Goal: Check status: Check status

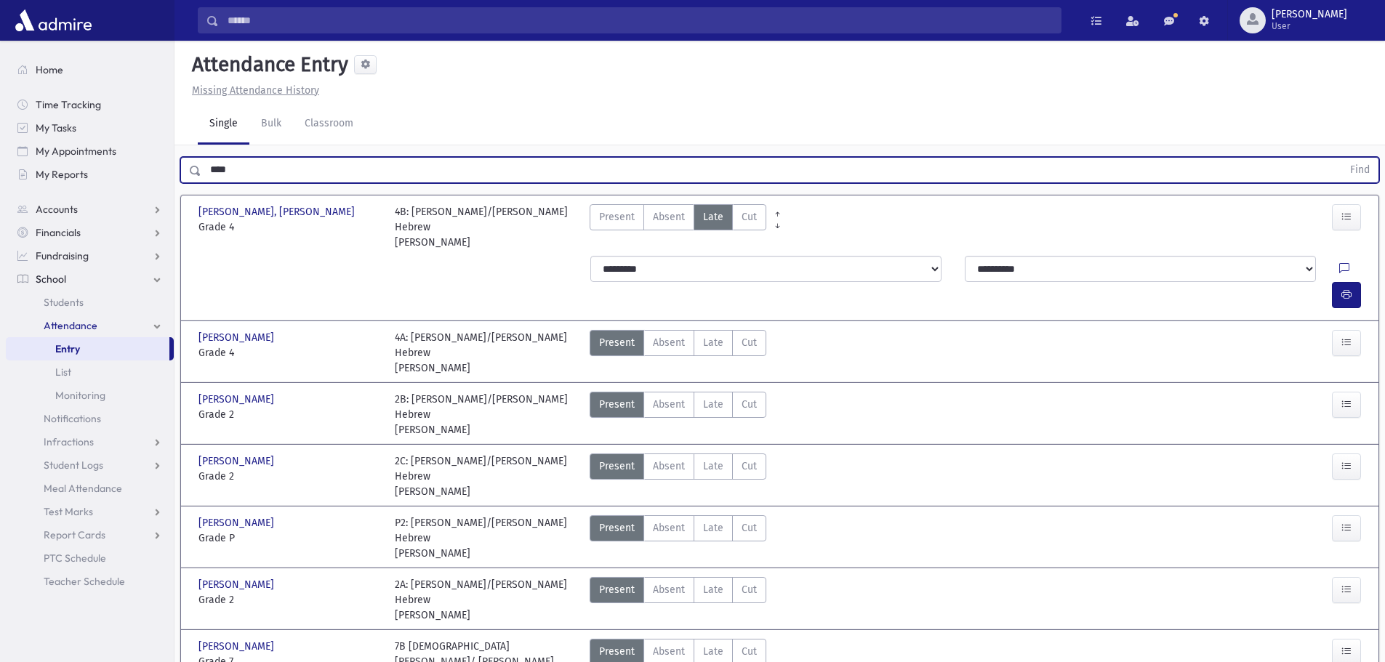
scroll to position [33, 0]
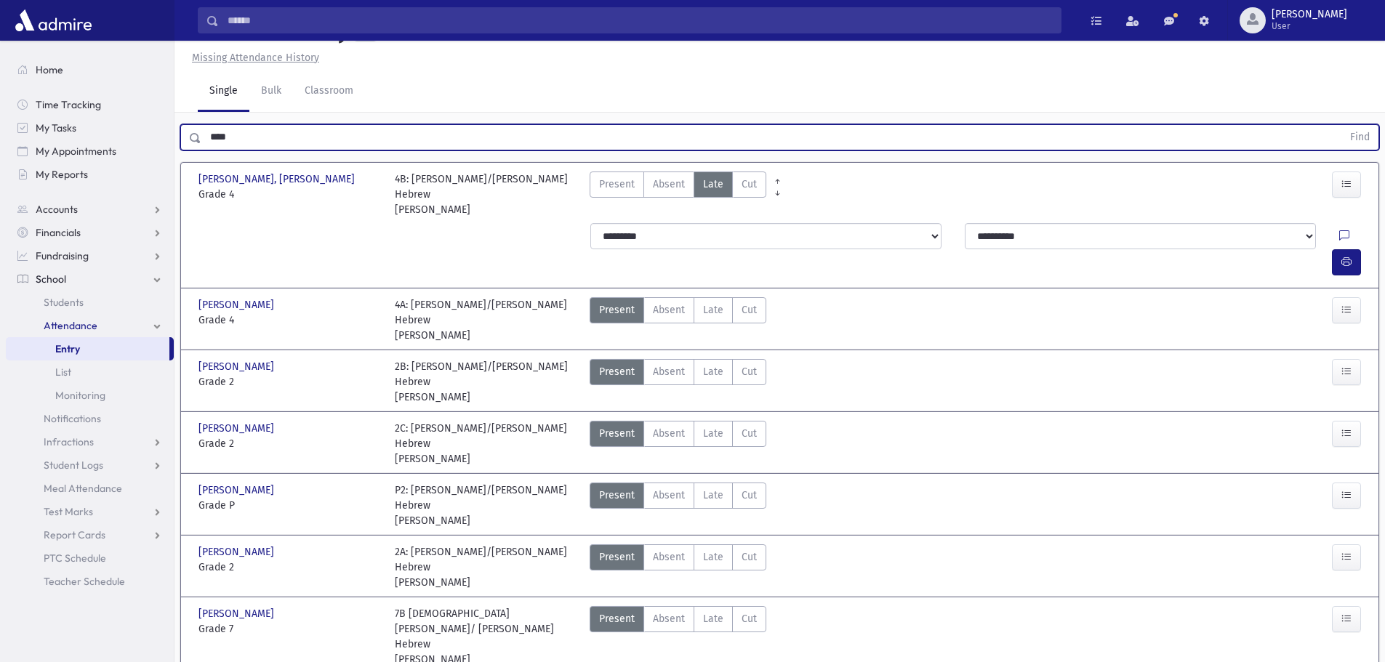
click at [1342, 125] on button "Find" at bounding box center [1360, 137] width 37 height 25
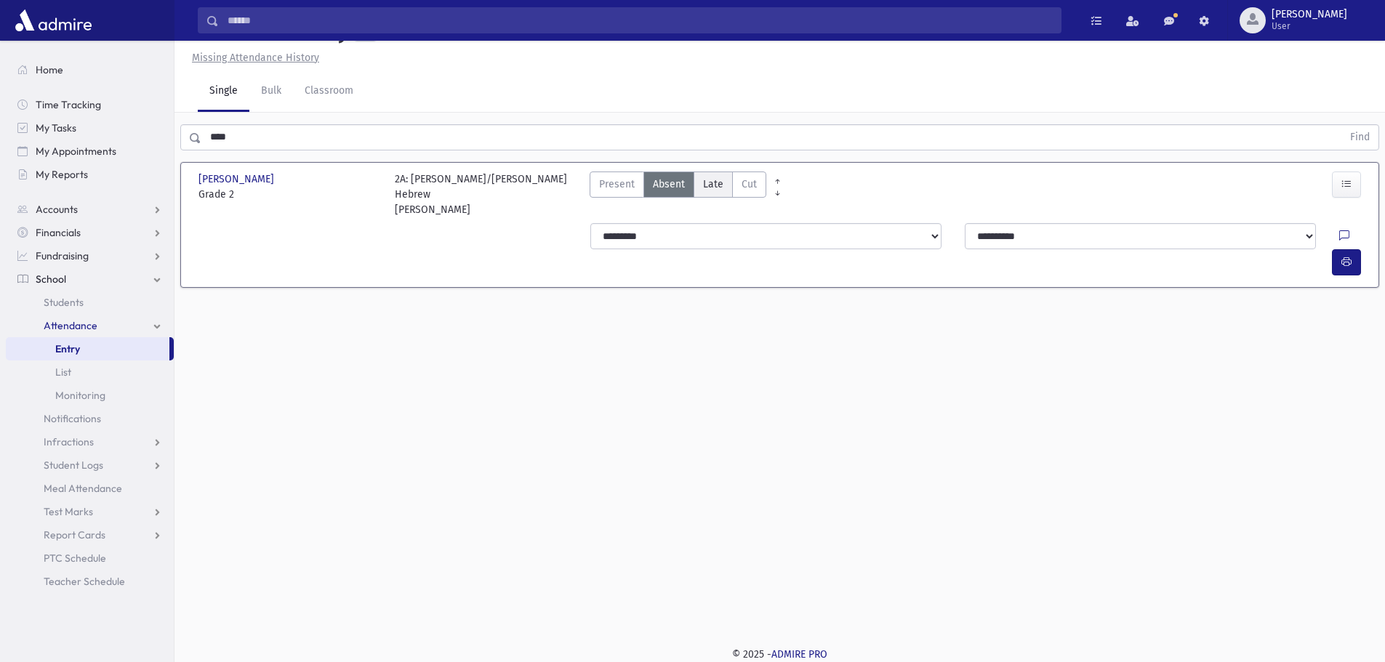
drag, startPoint x: 713, startPoint y: 191, endPoint x: 762, endPoint y: 252, distance: 77.6
click at [716, 191] on label "Late Late" at bounding box center [713, 185] width 39 height 26
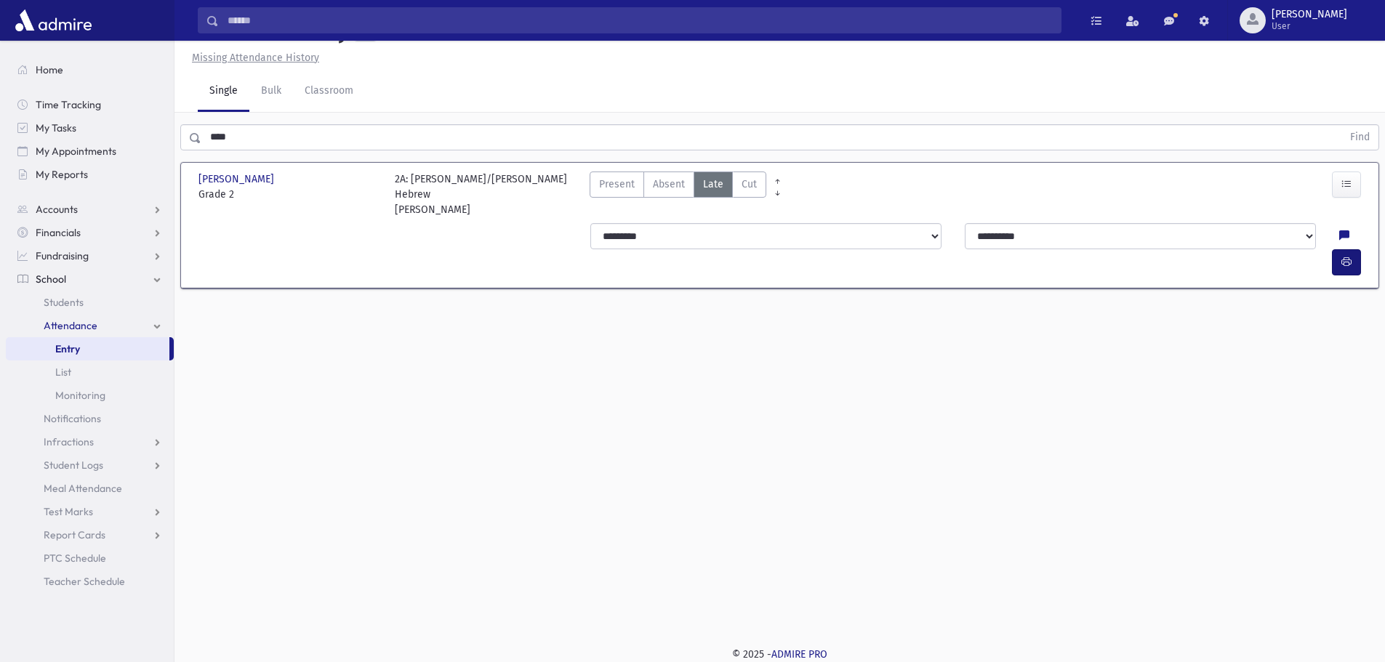
drag, startPoint x: 1328, startPoint y: 231, endPoint x: 1336, endPoint y: 233, distance: 8.5
click at [1339, 231] on div at bounding box center [1353, 236] width 28 height 26
click at [1348, 256] on icon "button" at bounding box center [1347, 262] width 10 height 12
drag, startPoint x: 239, startPoint y: 139, endPoint x: 148, endPoint y: 154, distance: 92.9
click at [151, 151] on div "Search Results All Accounts" at bounding box center [692, 314] width 1385 height 695
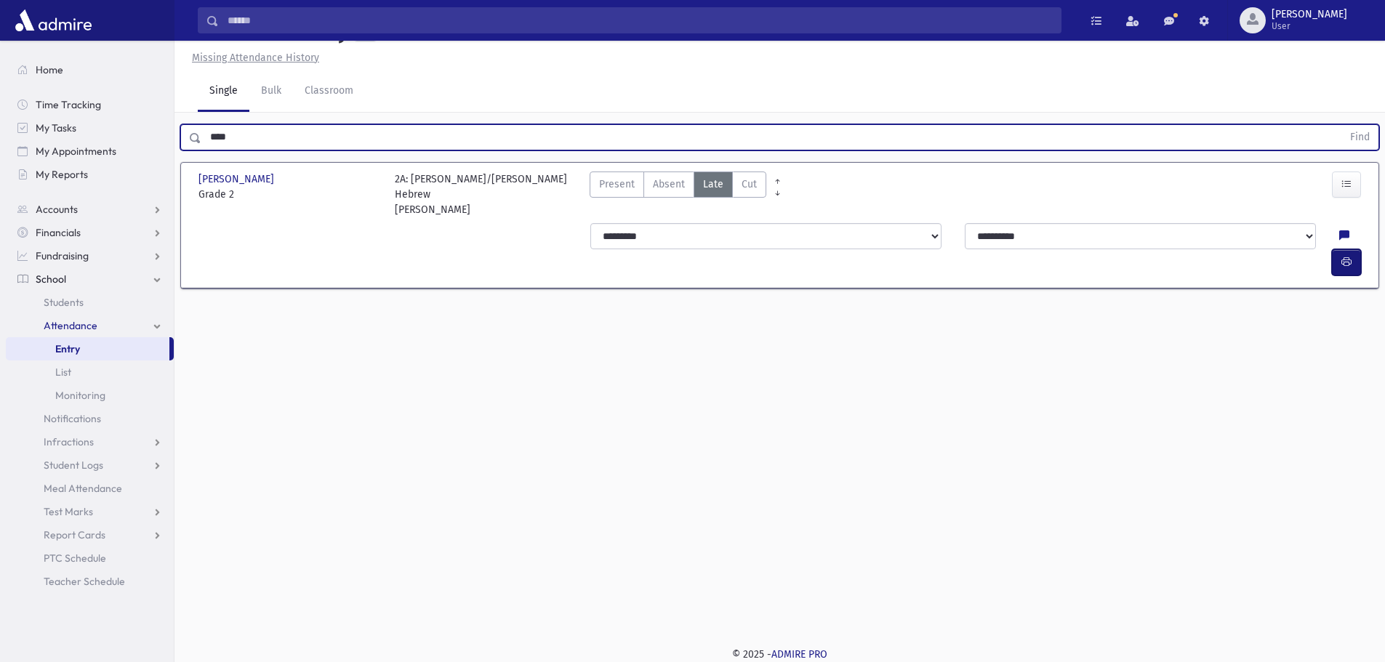
drag, startPoint x: 1352, startPoint y: 239, endPoint x: 1323, endPoint y: 236, distance: 29.2
click at [1351, 249] on button "button" at bounding box center [1346, 262] width 29 height 26
type input "****"
click at [1342, 125] on button "Find" at bounding box center [1360, 137] width 37 height 25
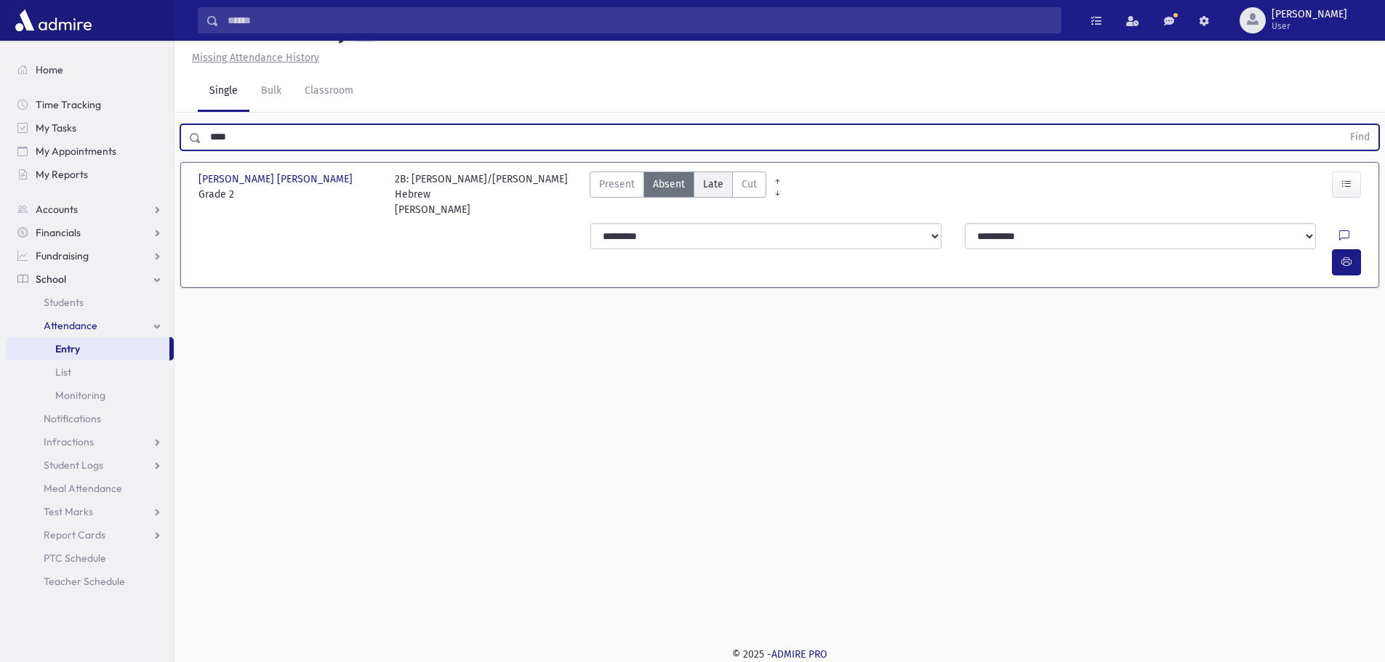
click at [721, 183] on span "Late" at bounding box center [713, 184] width 20 height 15
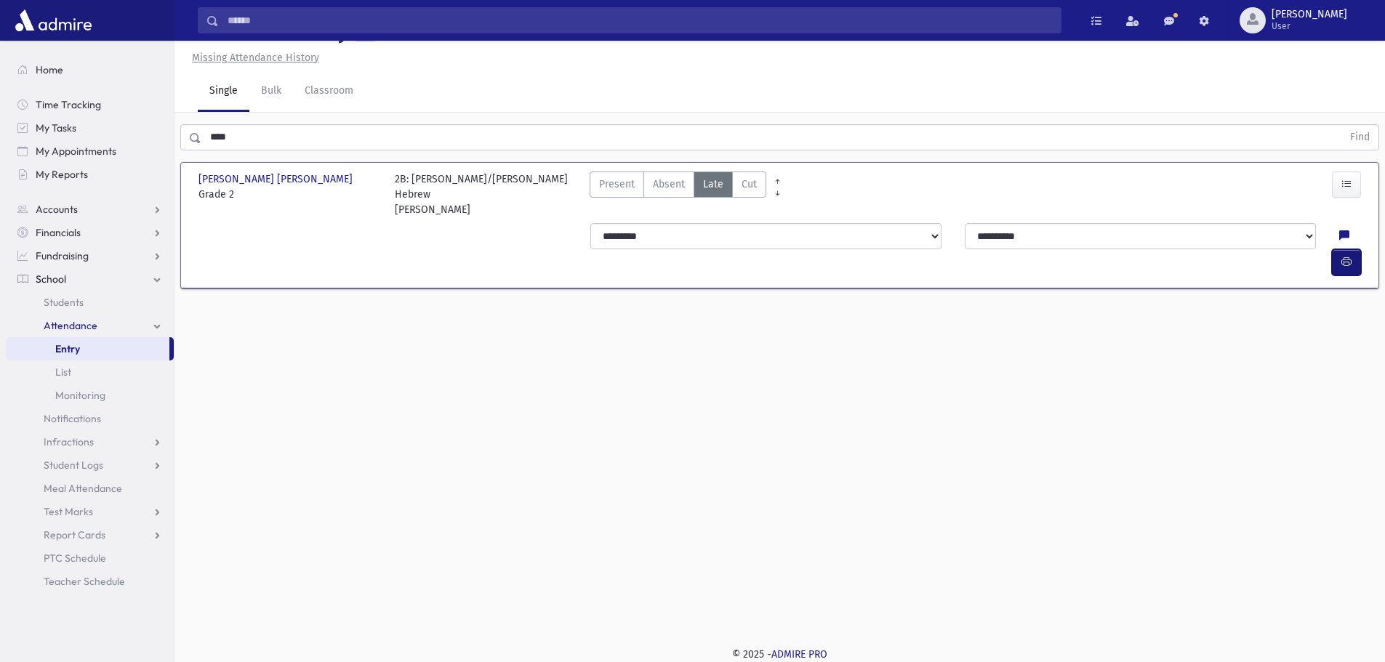
click at [1354, 249] on button "button" at bounding box center [1346, 262] width 29 height 26
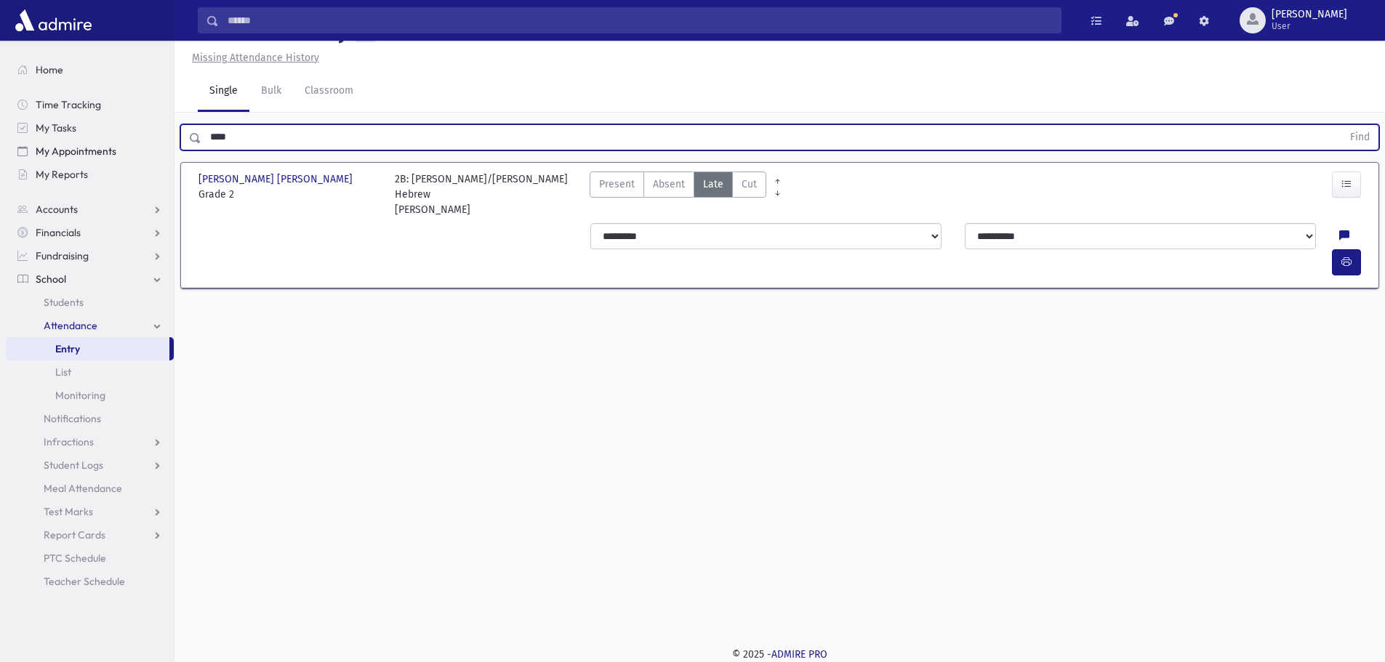
drag, startPoint x: 212, startPoint y: 141, endPoint x: 93, endPoint y: 156, distance: 120.2
click at [93, 156] on div "Search Results All Accounts" at bounding box center [692, 314] width 1385 height 695
